Goal: Check status: Check status

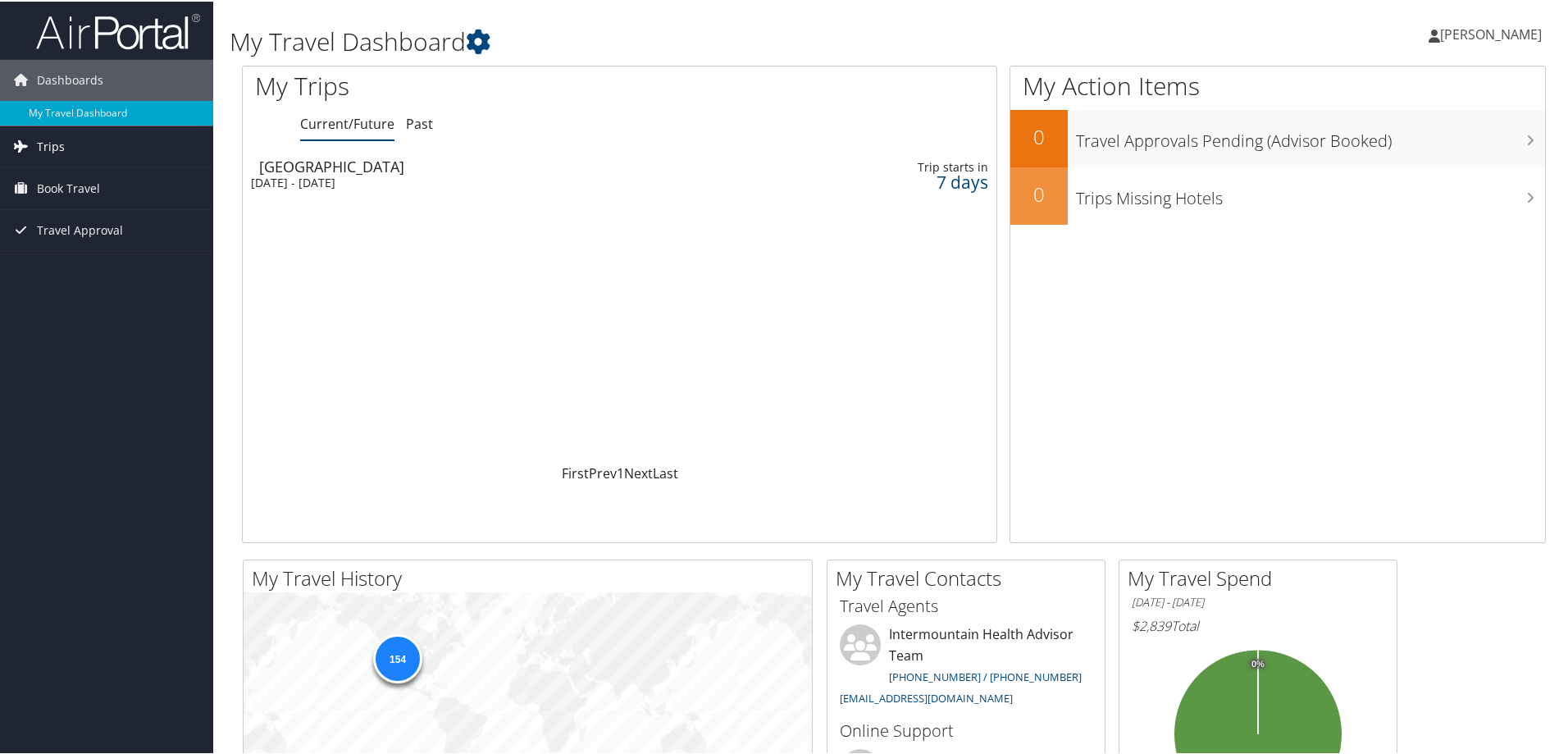
click at [49, 146] on span "Trips" at bounding box center [51, 146] width 28 height 41
click at [69, 180] on link "Current/Future Trips" at bounding box center [106, 178] width 213 height 24
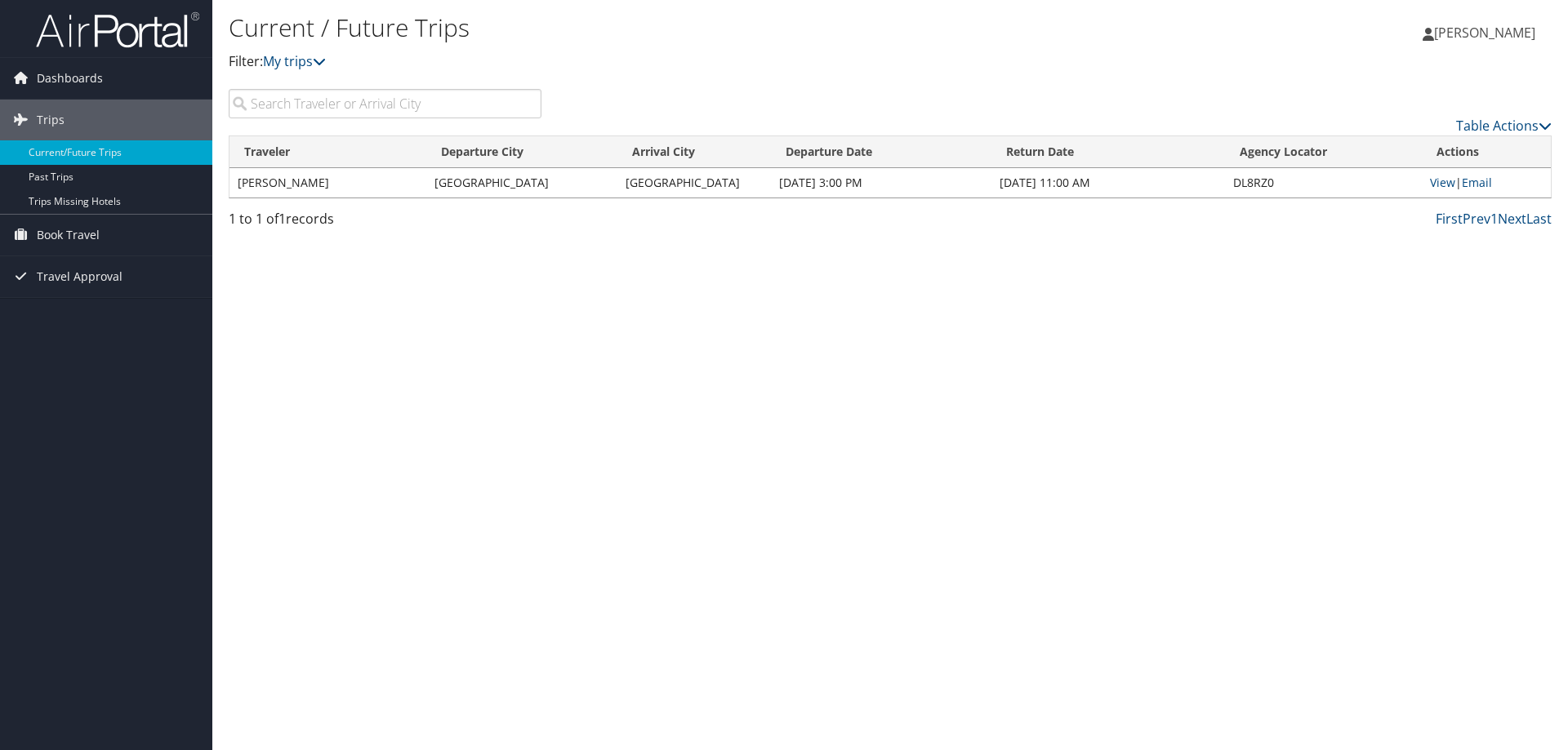
click at [271, 182] on td "MARK SEEGMILLER" at bounding box center [328, 182] width 197 height 29
click at [424, 184] on td "[PERSON_NAME]" at bounding box center [328, 182] width 197 height 29
click at [312, 185] on td "[PERSON_NAME]" at bounding box center [328, 182] width 197 height 29
click at [76, 149] on link "Current/Future Trips" at bounding box center [106, 152] width 212 height 24
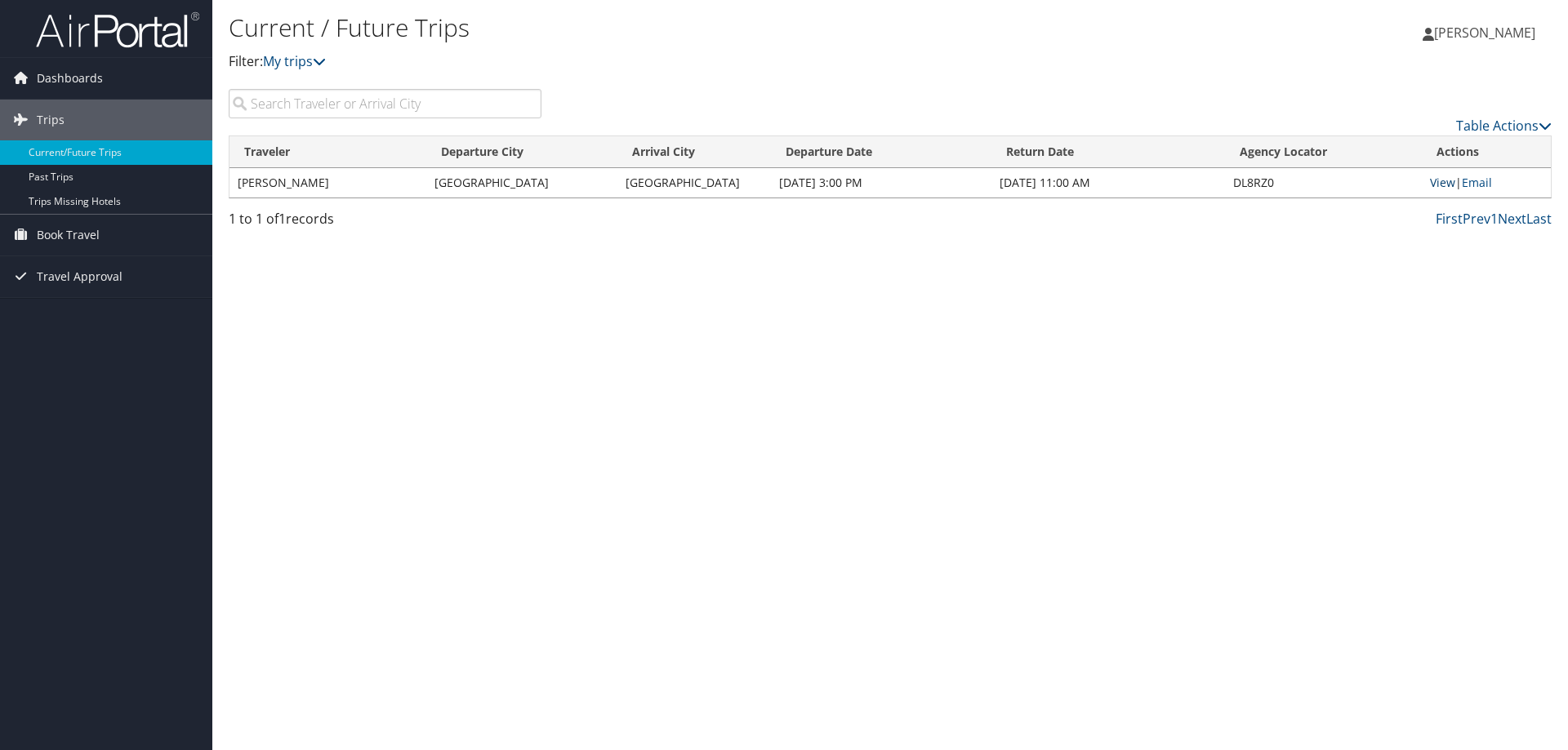
click at [1438, 182] on link "View" at bounding box center [1443, 182] width 25 height 16
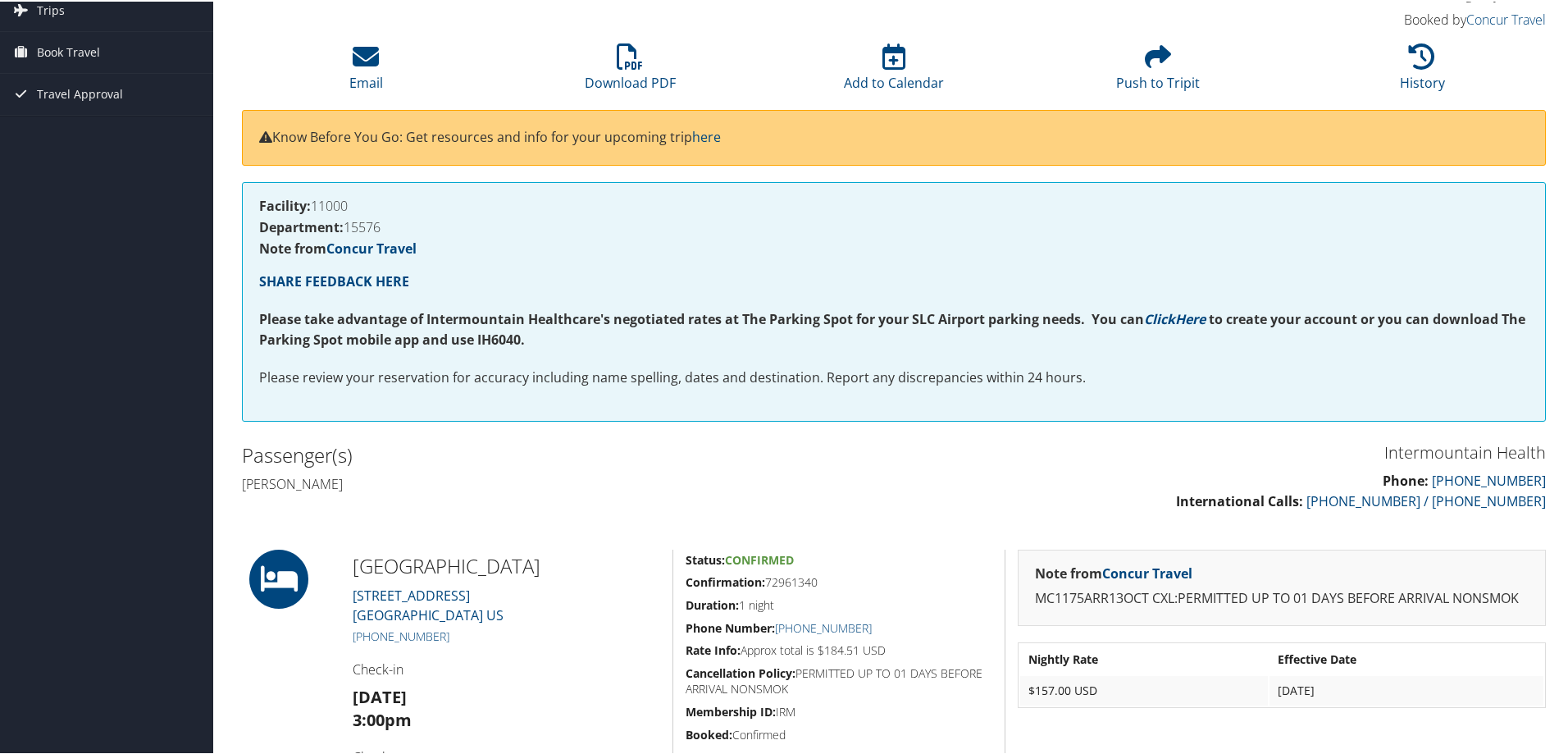
scroll to position [111, 0]
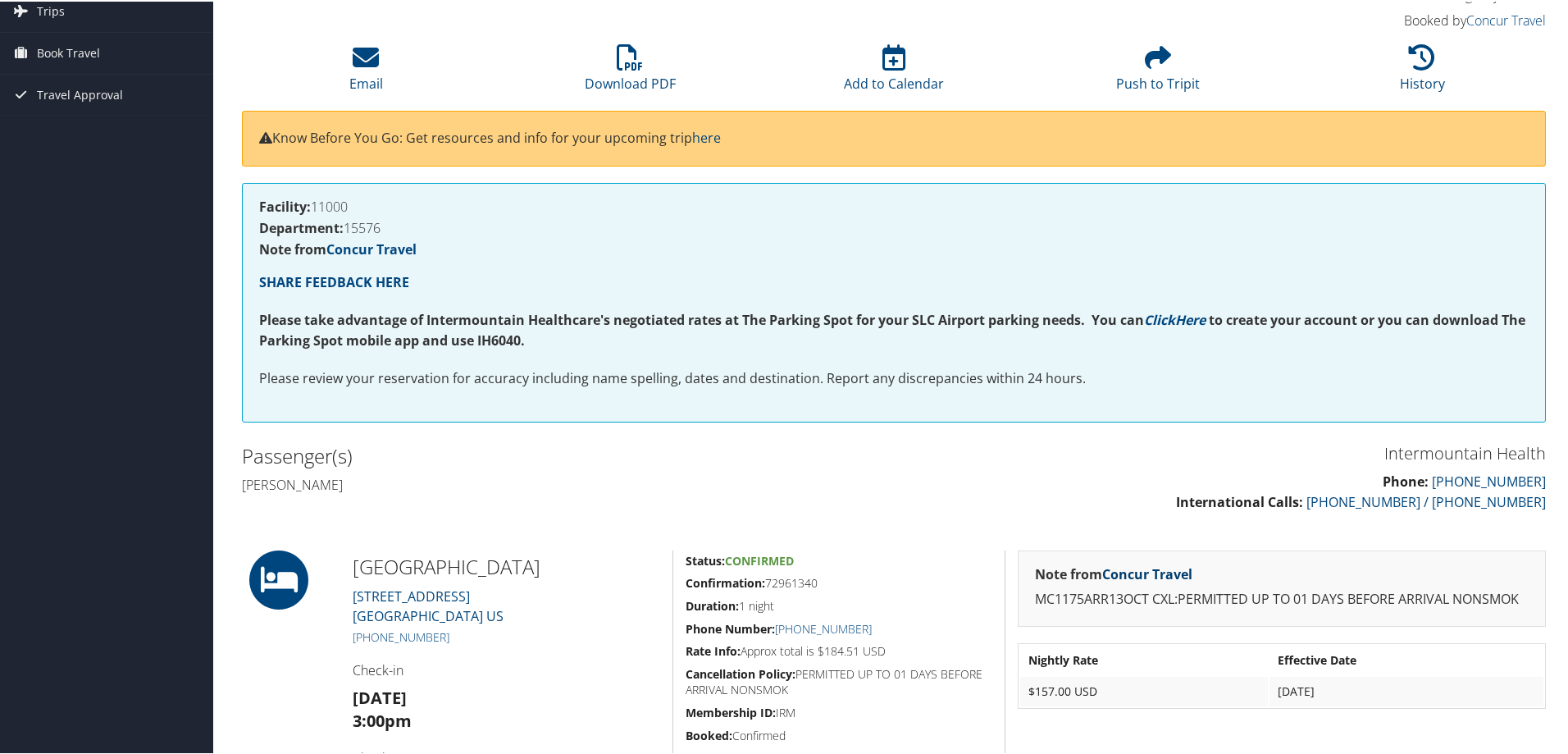
click at [1133, 573] on link "Concur Travel" at bounding box center [1148, 573] width 90 height 18
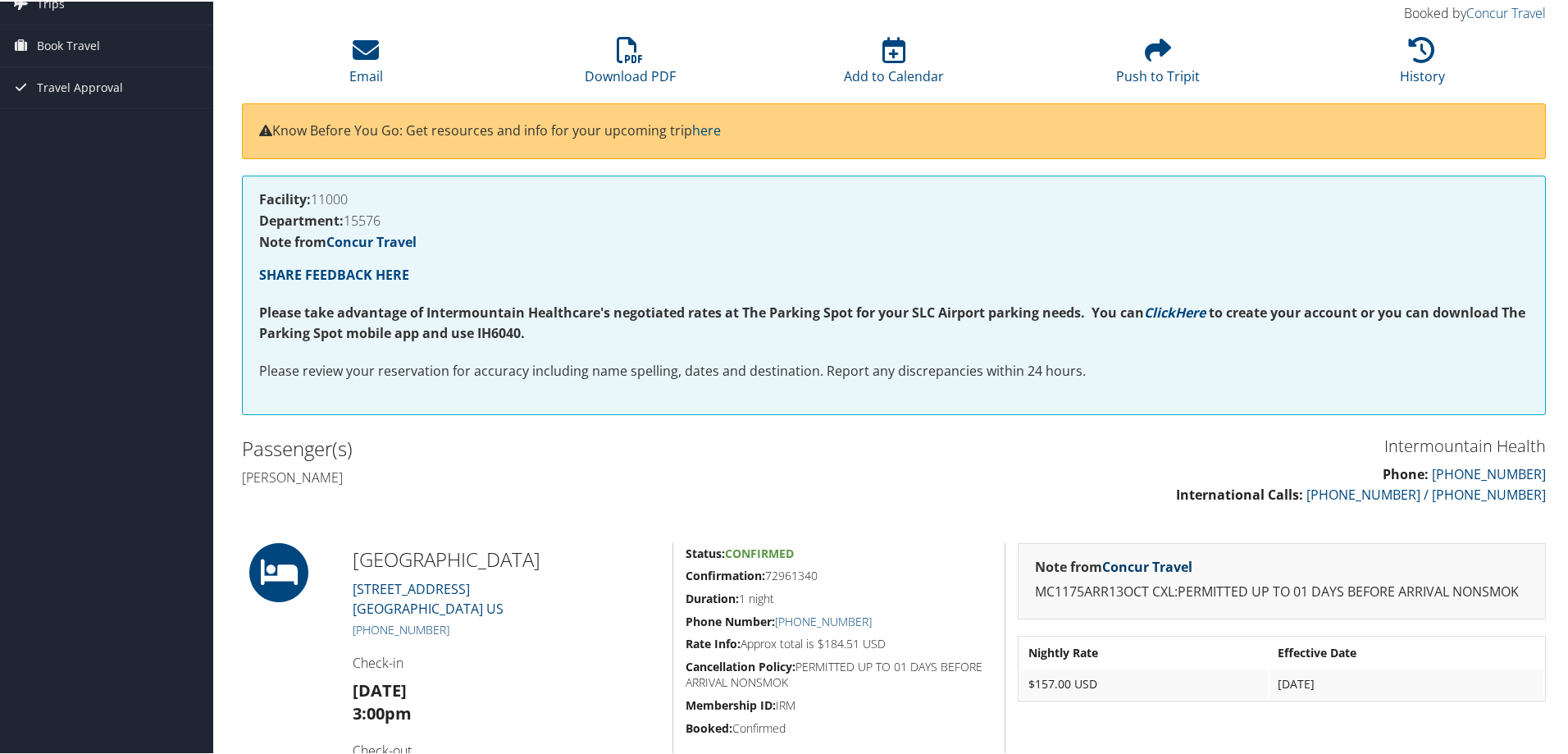
scroll to position [0, 0]
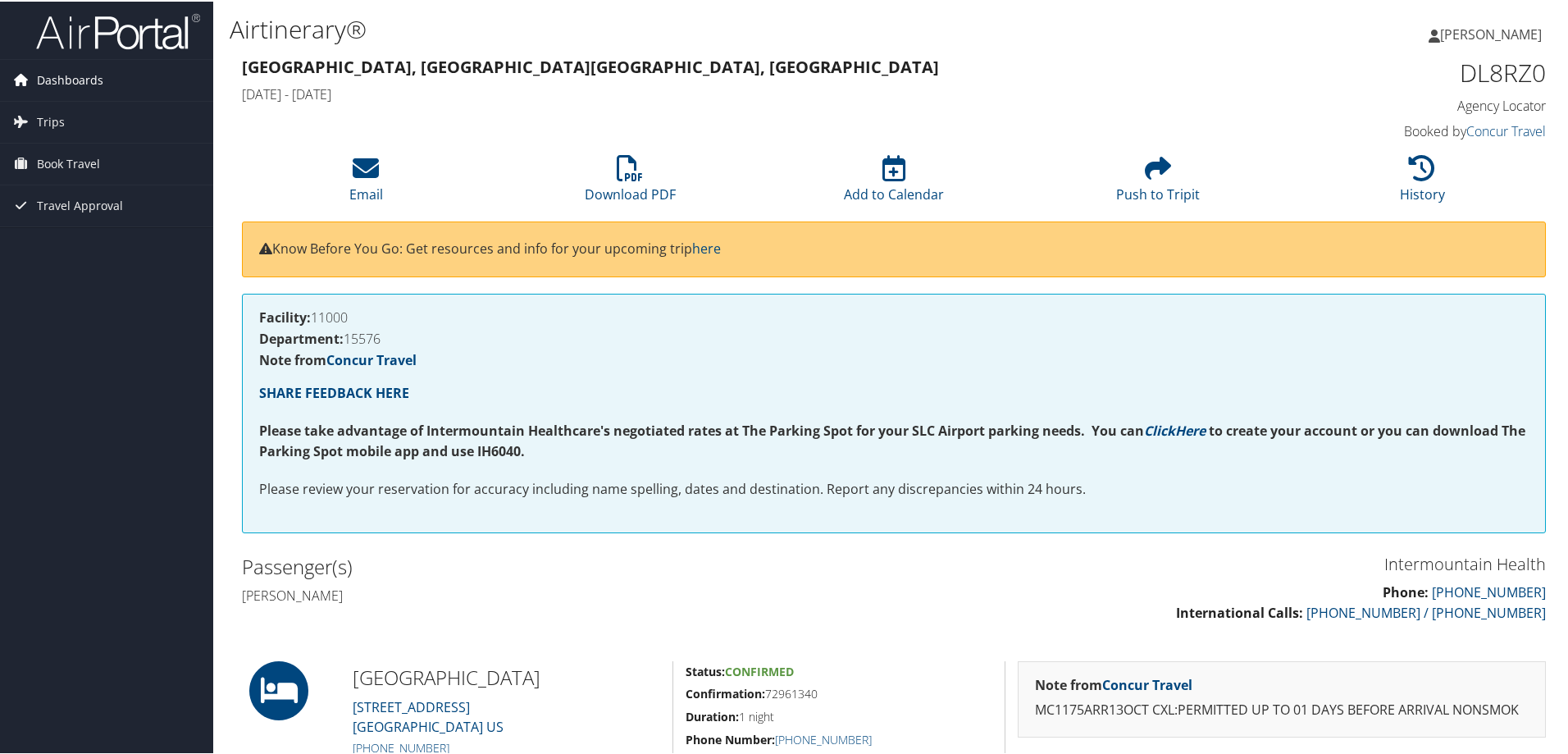
click at [69, 78] on span "Dashboards" at bounding box center [69, 79] width 67 height 41
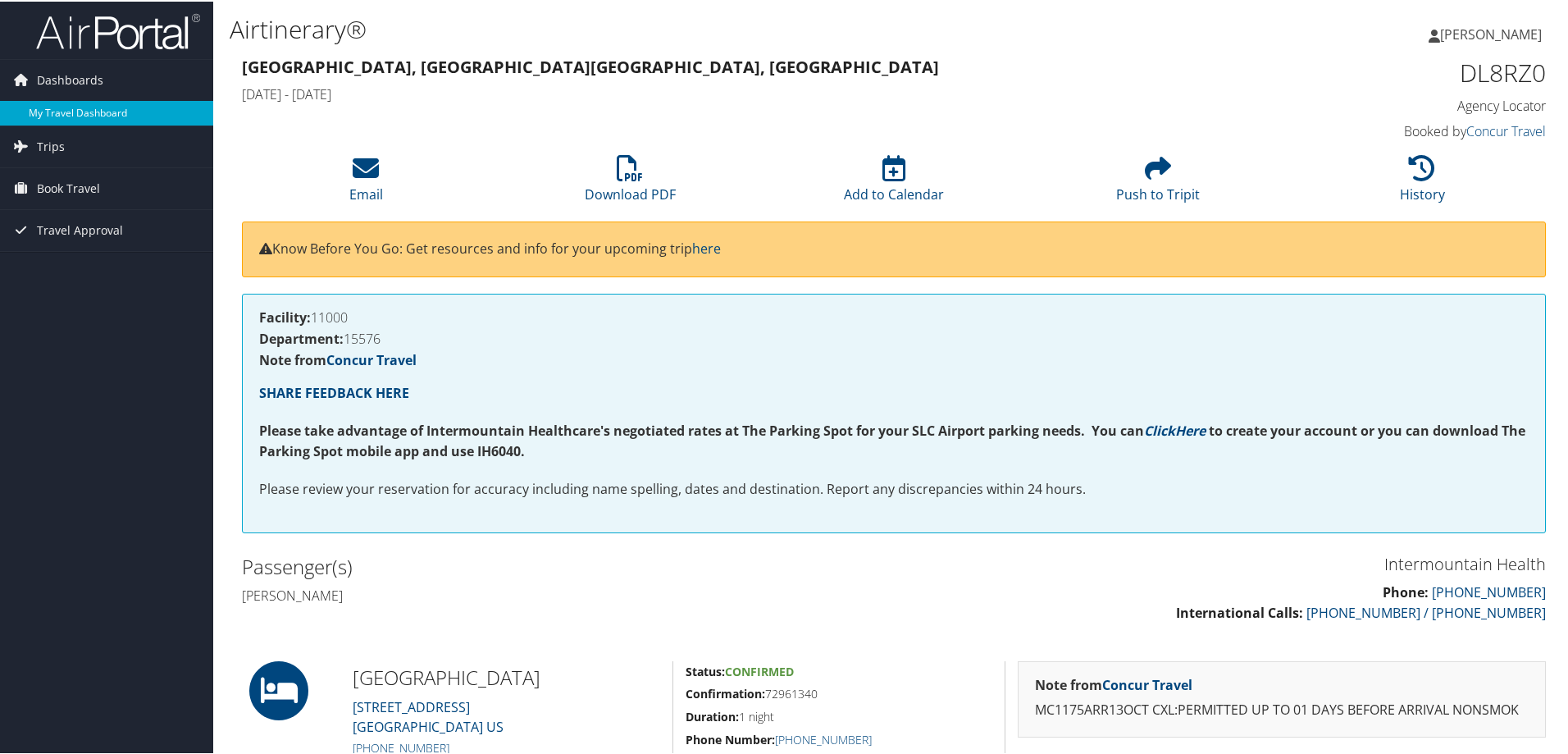
click at [69, 113] on link "My Travel Dashboard" at bounding box center [106, 112] width 213 height 24
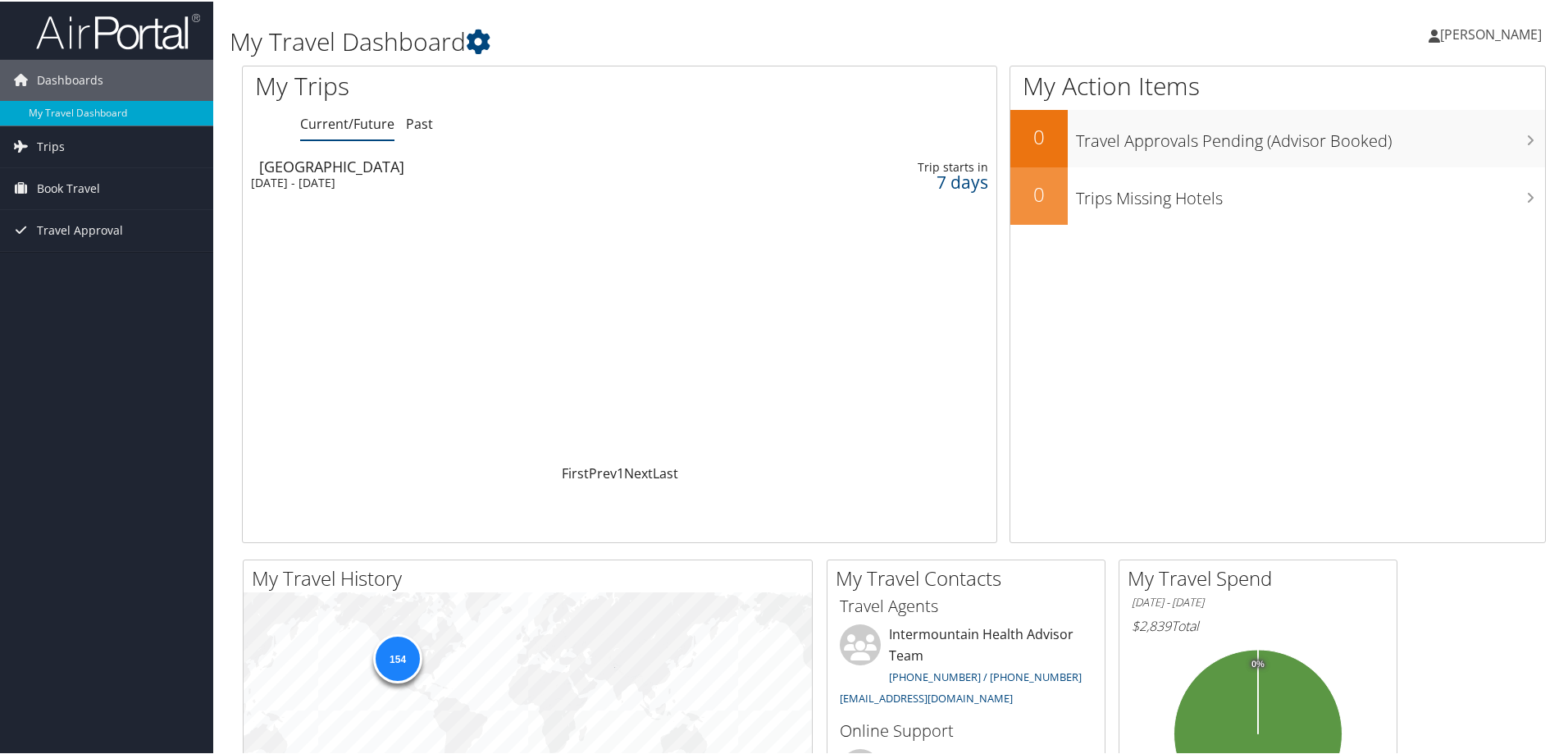
click at [951, 181] on div "7 days" at bounding box center [906, 180] width 164 height 15
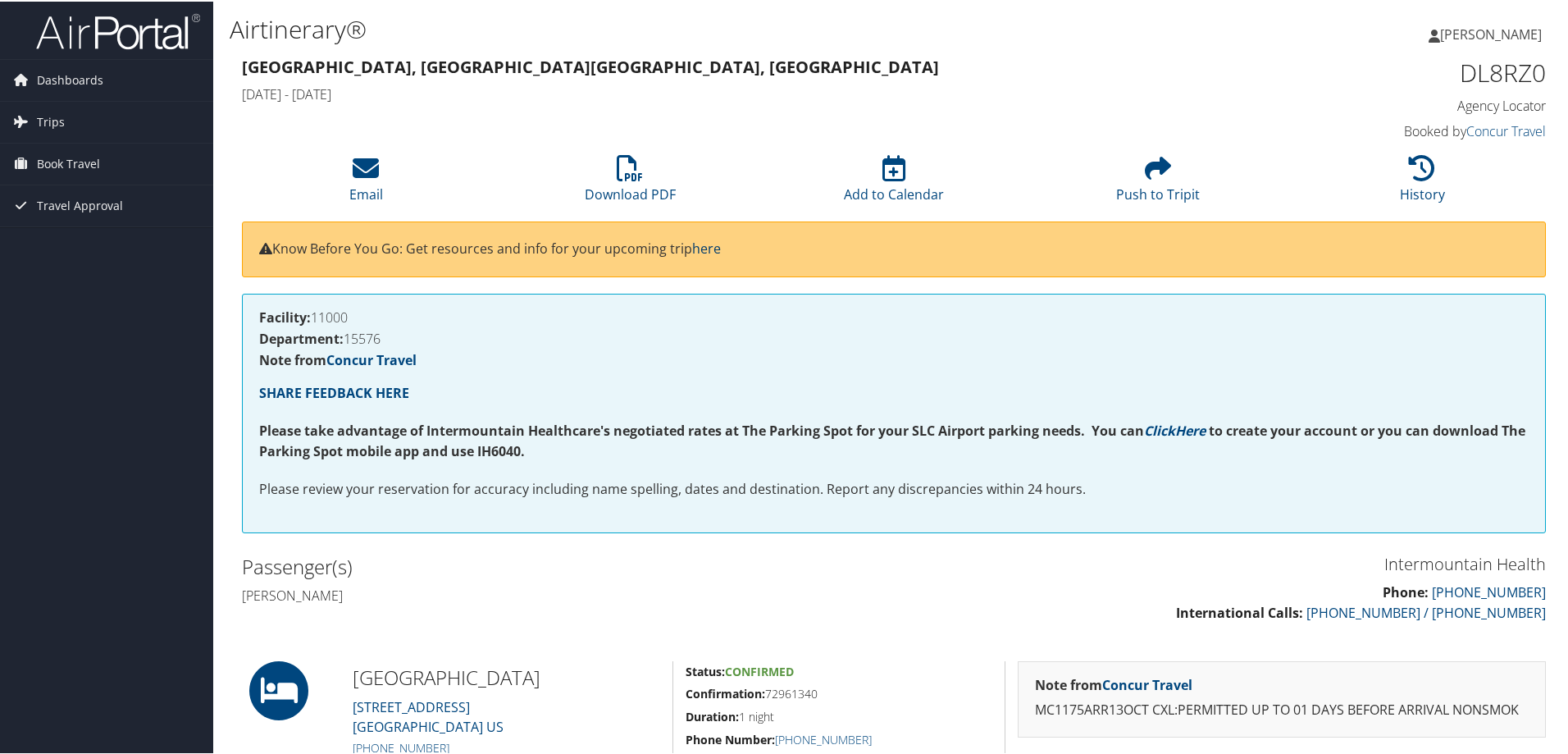
click at [721, 243] on link "here" at bounding box center [707, 246] width 29 height 18
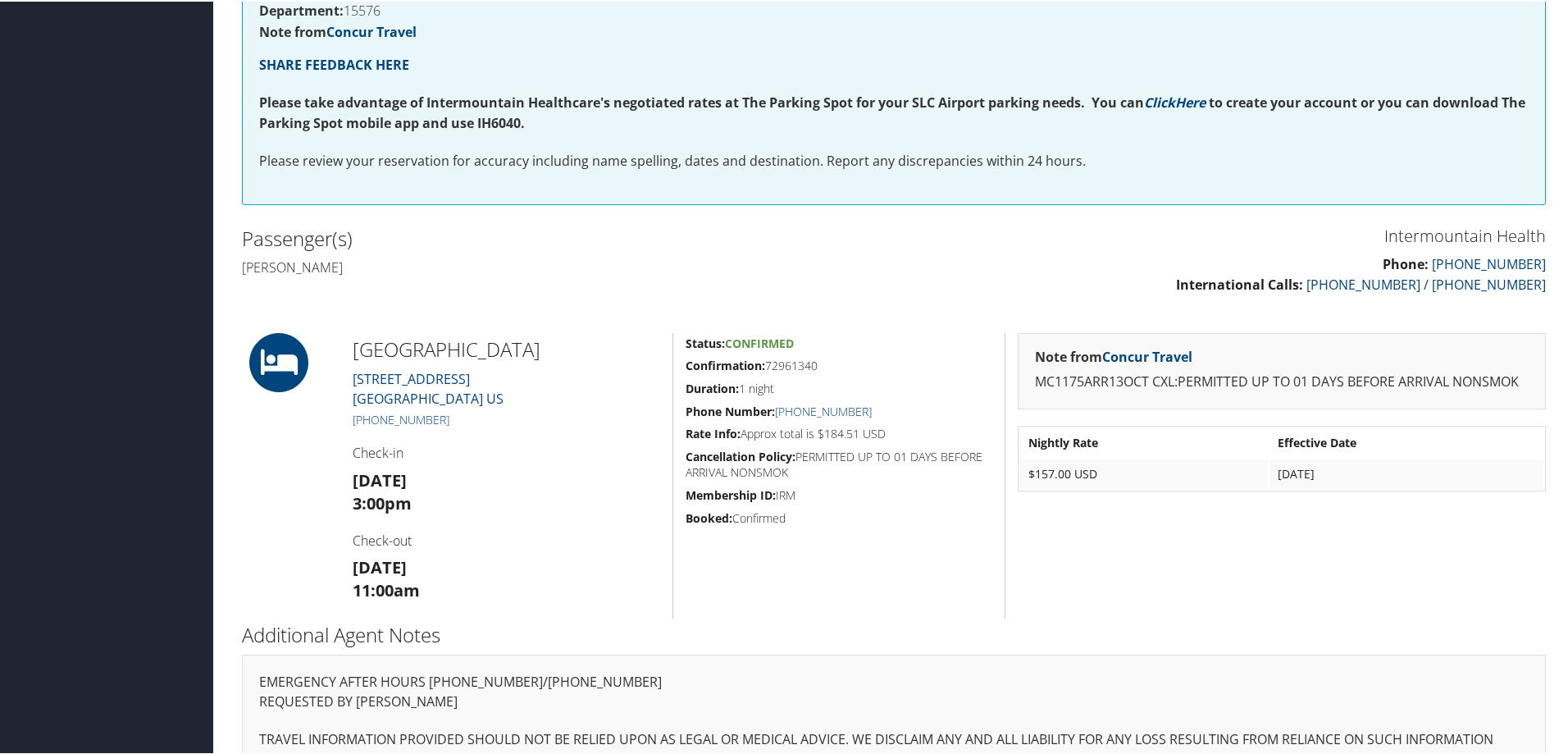
scroll to position [357, 0]
